Goal: Obtain resource: Download file/media

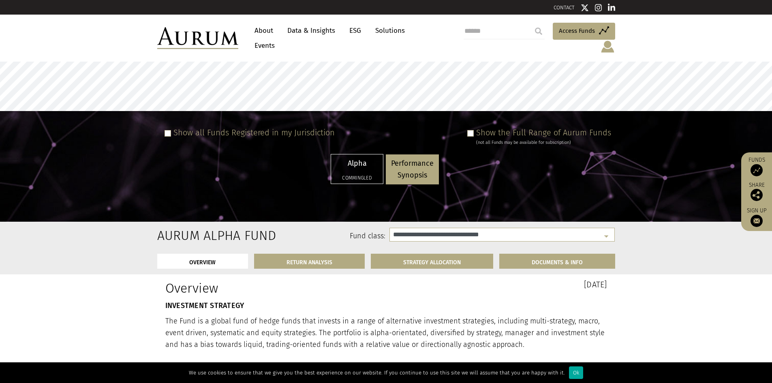
select select "**********"
click at [369, 160] on p "Alpha" at bounding box center [356, 164] width 41 height 12
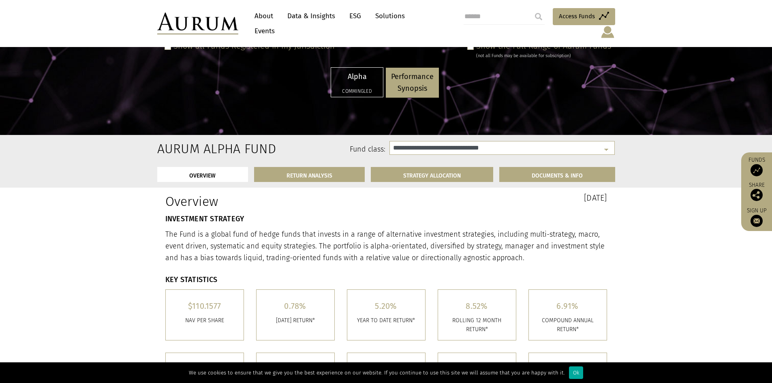
scroll to position [243, 0]
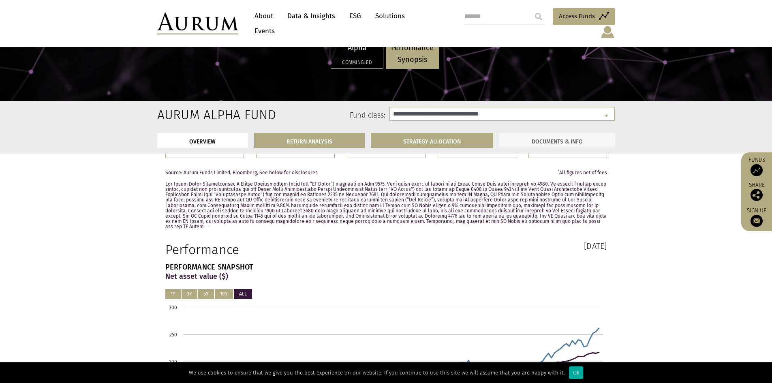
click at [580, 141] on link "DOCUMENTS & INFO" at bounding box center [557, 140] width 116 height 15
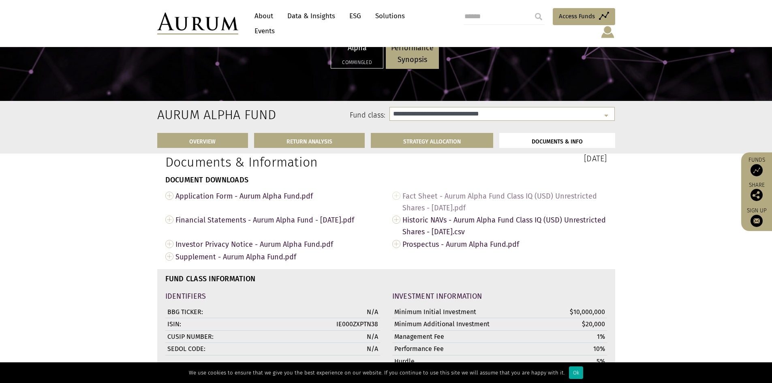
scroll to position [2714, 0]
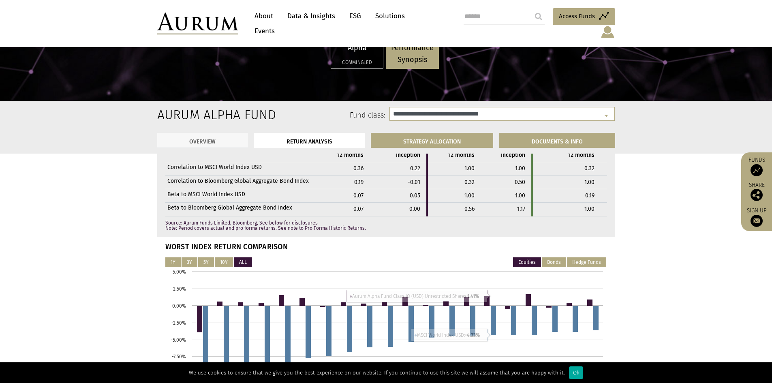
click at [203, 140] on link "OVERVIEW" at bounding box center [202, 140] width 91 height 15
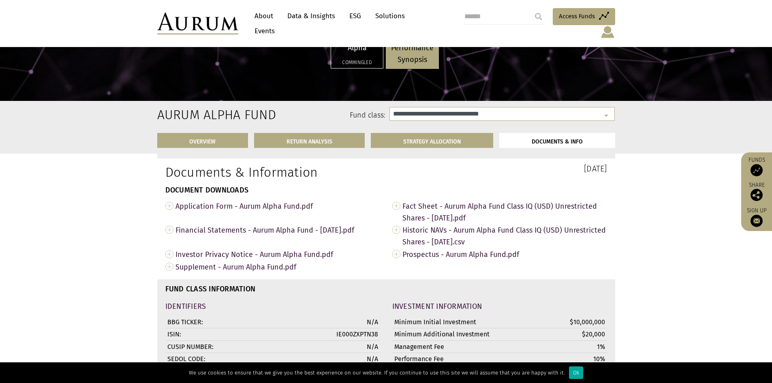
scroll to position [2719, 0]
click at [466, 199] on span "Fact Sheet - Aurum Alpha Fund Class IQ (USD) Unrestricted Shares - [DATE].pdf" at bounding box center [504, 211] width 205 height 24
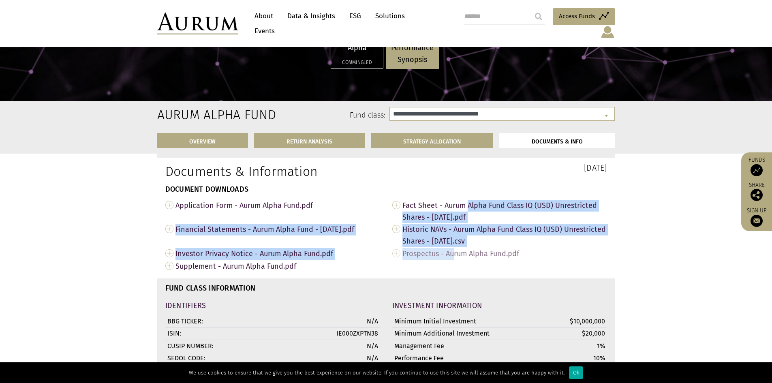
click at [455, 247] on span "Prospectus - Aurum Alpha Fund.pdf" at bounding box center [504, 253] width 205 height 13
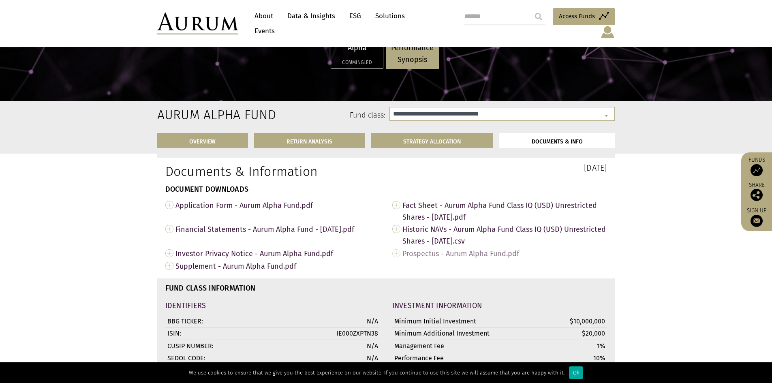
click at [503, 247] on span "Prospectus - Aurum Alpha Fund.pdf" at bounding box center [504, 253] width 205 height 13
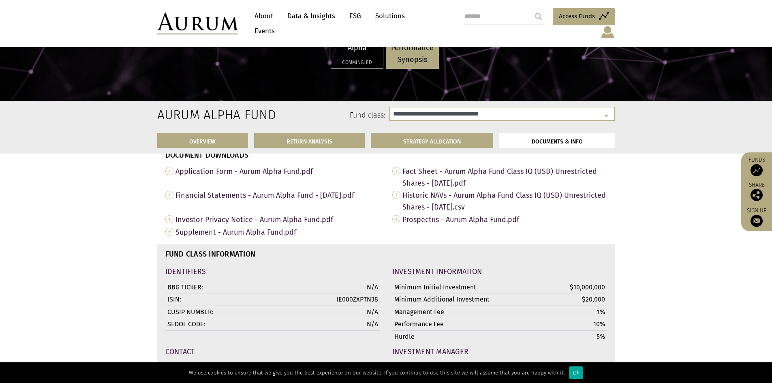
scroll to position [2800, 0]
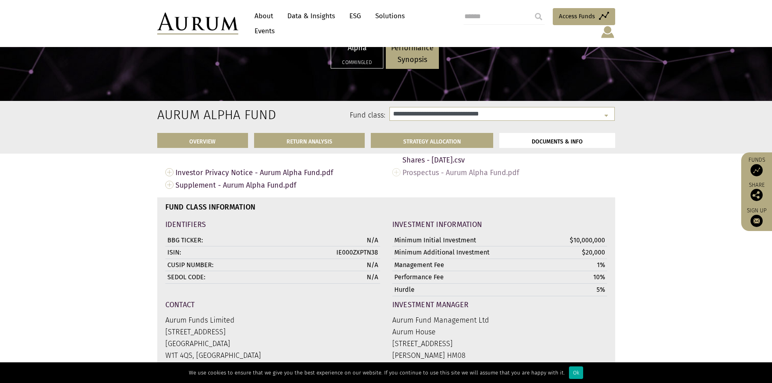
click at [501, 166] on span "Prospectus - Aurum Alpha Fund.pdf" at bounding box center [504, 172] width 205 height 13
